Goal: Task Accomplishment & Management: Use online tool/utility

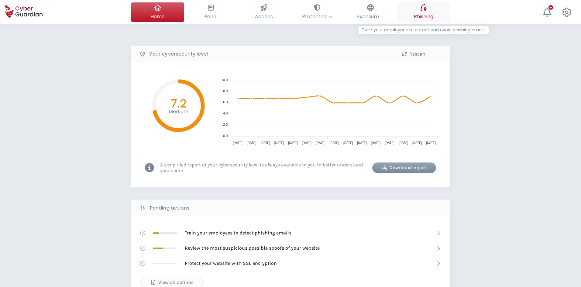
click at [428, 9] on button "Phishing Train your employees to detect and avoid phishing emails" at bounding box center [423, 11] width 53 height 19
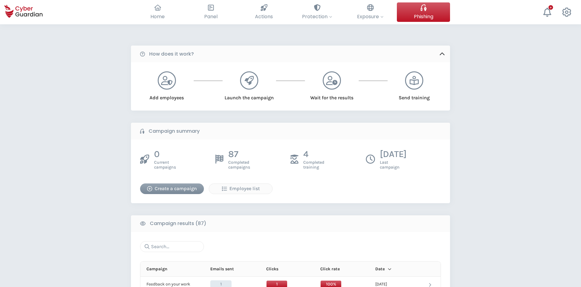
click at [184, 187] on div "Create a campaign" at bounding box center [172, 188] width 55 height 7
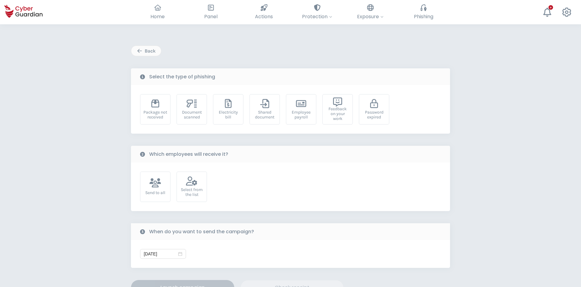
scroll to position [115, 0]
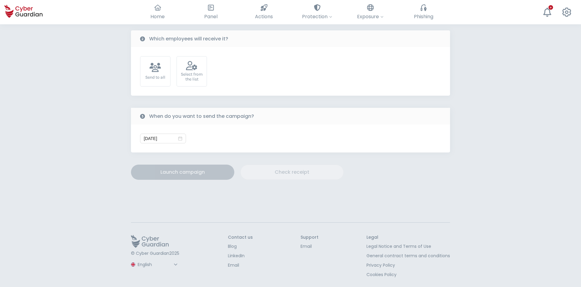
click at [160, 270] on div "© Cyber Guardian 2025 Spanish English Portuguese (BR)" at bounding box center [155, 256] width 49 height 43
click at [159, 266] on select "Spanish English Portuguese (BR)" at bounding box center [158, 264] width 43 height 11
click at [137, 259] on select "Spanish English Portuguese (BR)" at bounding box center [158, 264] width 43 height 11
select select "Português (BR)"
type input "14/10/2025"
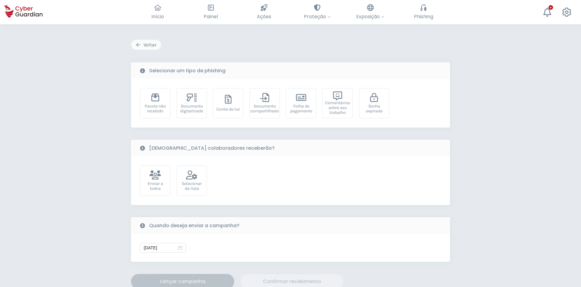
scroll to position [0, 0]
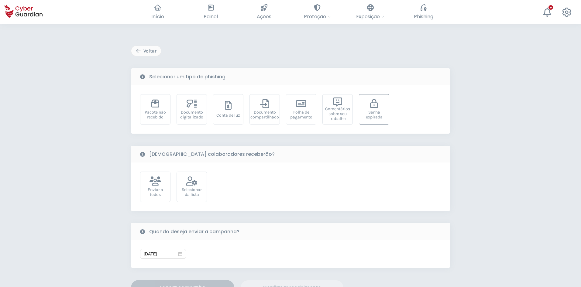
click at [380, 106] on div "Senha expirada" at bounding box center [374, 109] width 30 height 30
click at [193, 192] on div "Selecionar da lista" at bounding box center [192, 192] width 24 height 10
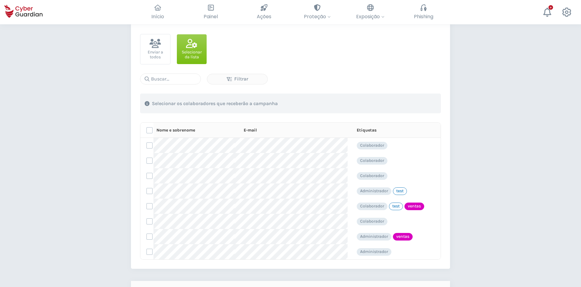
scroll to position [152, 0]
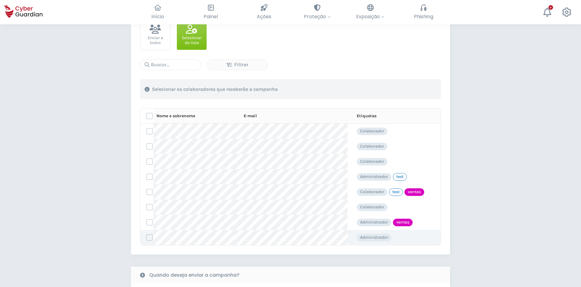
click at [148, 238] on label at bounding box center [149, 238] width 6 height 6
click at [147, 238] on input "checkbox" at bounding box center [147, 237] width 0 height 5
click at [150, 177] on label at bounding box center [149, 177] width 6 height 6
click at [147, 177] on input "checkbox" at bounding box center [147, 176] width 0 height 5
click at [148, 163] on label at bounding box center [149, 162] width 6 height 6
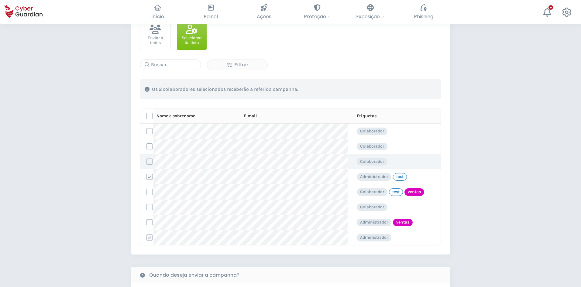
click at [147, 163] on input "checkbox" at bounding box center [147, 161] width 0 height 5
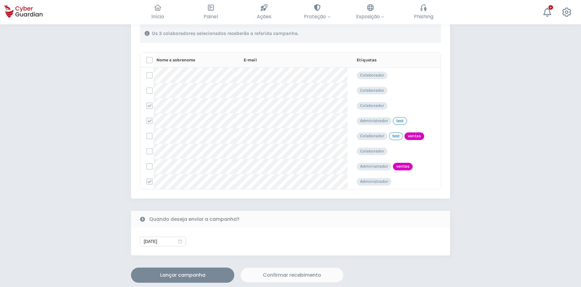
scroll to position [213, 0]
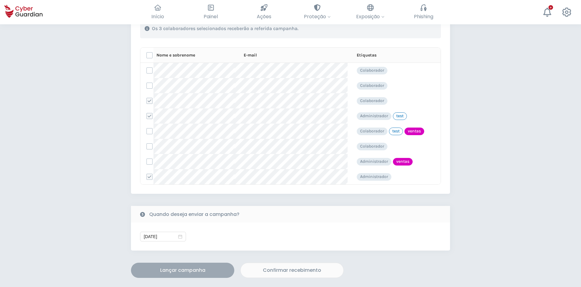
click at [204, 271] on div "Lançar campanha" at bounding box center [182, 270] width 94 height 7
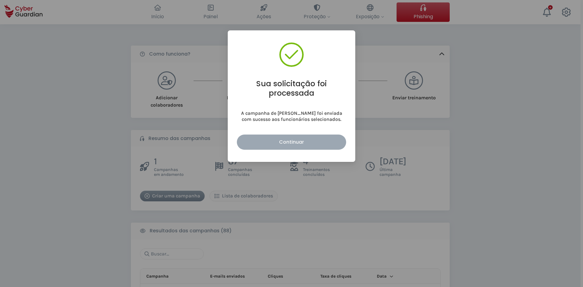
click at [290, 142] on div "Continuar" at bounding box center [291, 142] width 100 height 8
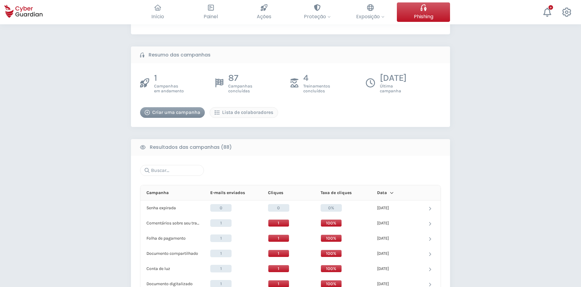
scroll to position [91, 0]
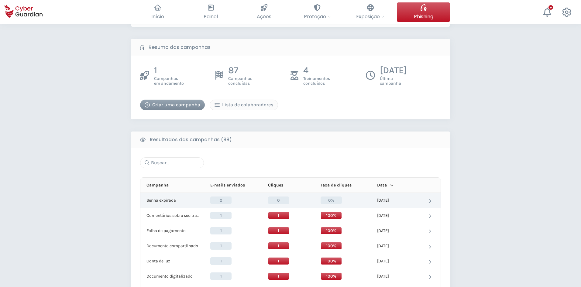
click at [179, 200] on div "Senha expirada Senha expirada" at bounding box center [173, 200] width 55 height 5
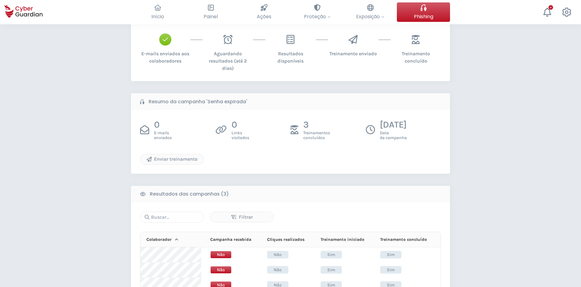
scroll to position [91, 0]
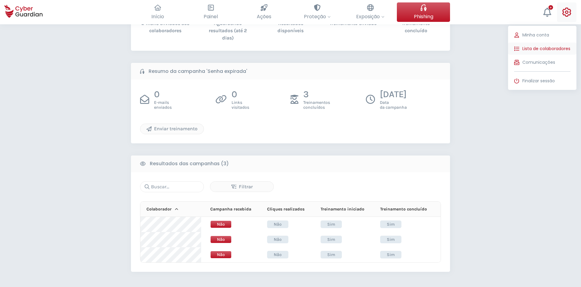
click at [553, 49] on span "Lista de colaboradores" at bounding box center [546, 49] width 48 height 6
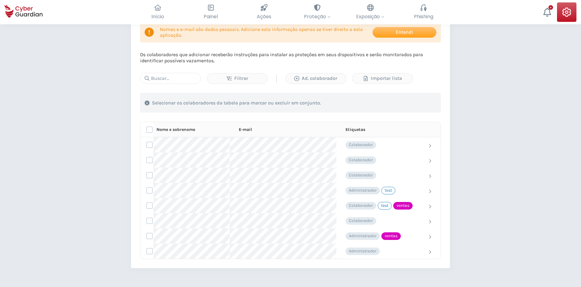
scroll to position [91, 0]
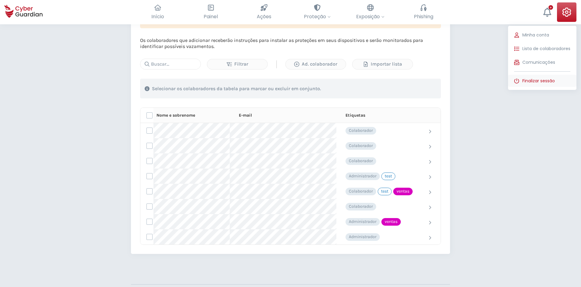
click at [540, 80] on span "Finalizar sessão" at bounding box center [538, 81] width 33 height 6
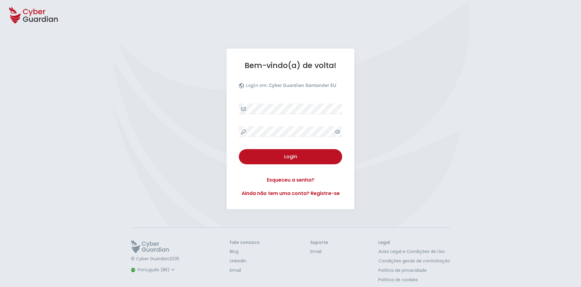
select select "Português (BR)"
click at [149, 44] on div "Bem-vindo(a) de volta! Login em: Cyber Guardian Santander EU Login Esqueceu a s…" at bounding box center [290, 146] width 581 height 292
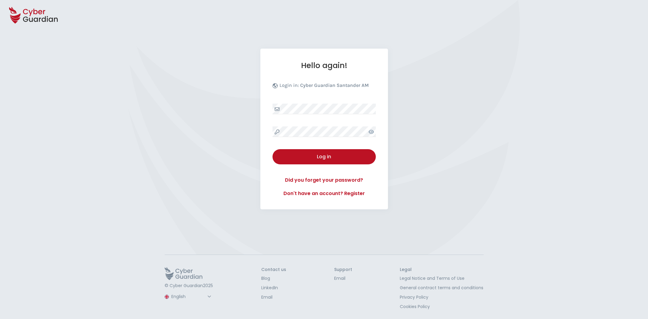
select select "English"
click at [224, 171] on div "Hello again! Login in: Cyber Guardian Santander AM Log in Did you forget your p…" at bounding box center [324, 143] width 648 height 188
click at [306, 103] on div "Hello again! Login in: Cyber Guardian Santander AM Log in Did you forget your p…" at bounding box center [324, 129] width 128 height 161
click at [305, 162] on button "Log in" at bounding box center [323, 156] width 103 height 15
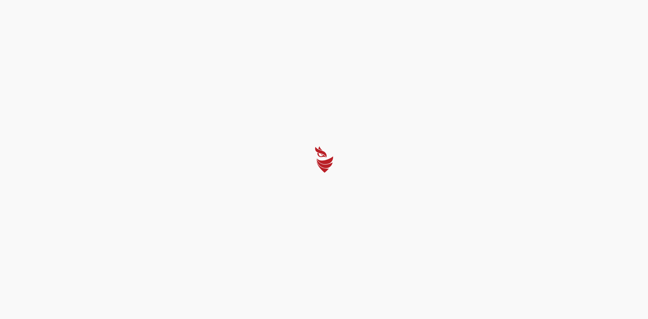
select select "Português (BR)"
